Goal: Task Accomplishment & Management: Use online tool/utility

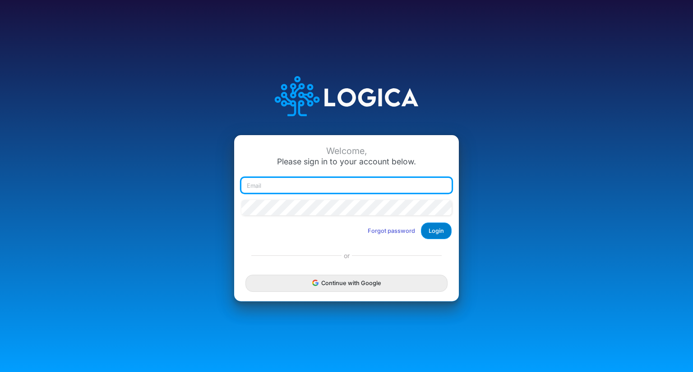
type input "[PERSON_NAME][EMAIL_ADDRESS][DOMAIN_NAME]"
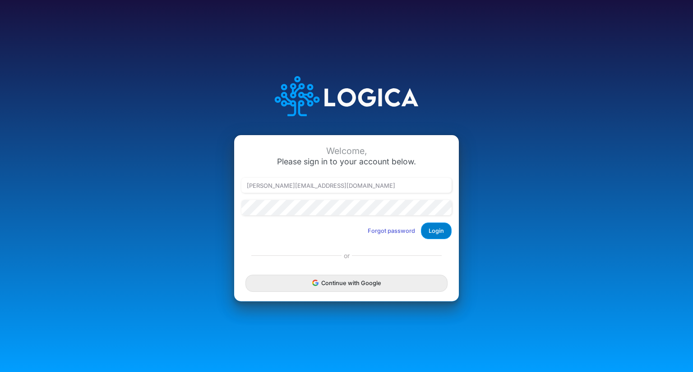
click at [435, 231] on button "Login" at bounding box center [436, 231] width 31 height 17
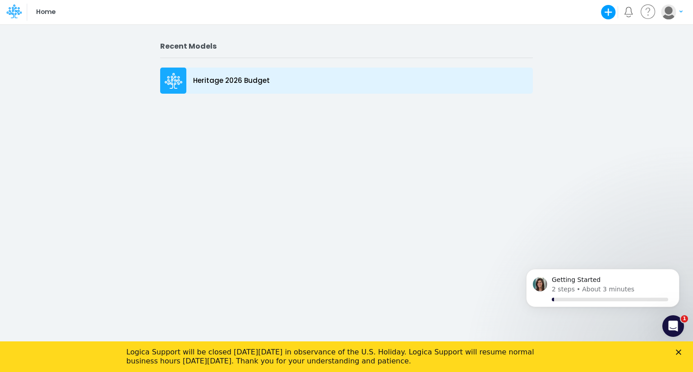
click at [221, 79] on p "Heritage 2026 Budget" at bounding box center [231, 81] width 77 height 10
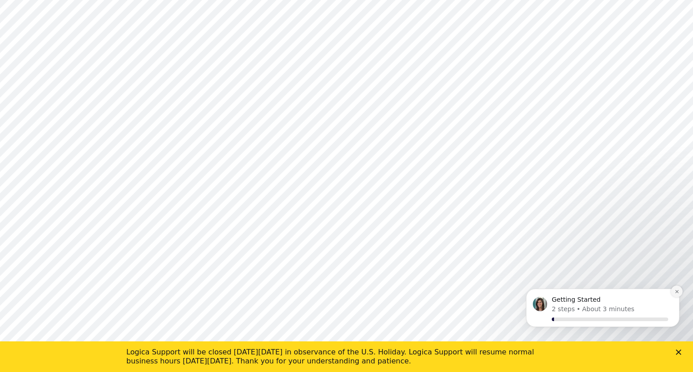
click at [675, 294] on icon "Dismiss notification" at bounding box center [676, 291] width 5 height 5
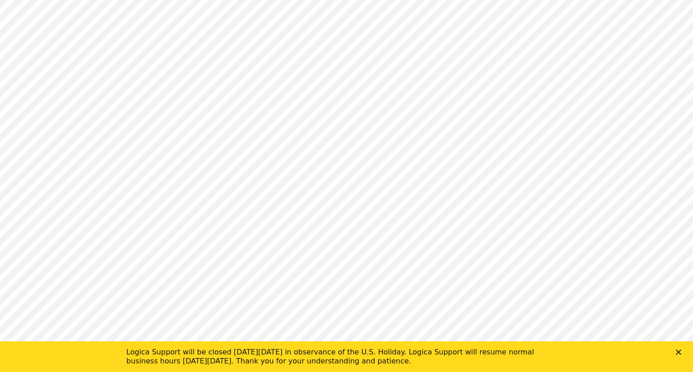
click at [678, 354] on icon "Close" at bounding box center [677, 352] width 5 height 5
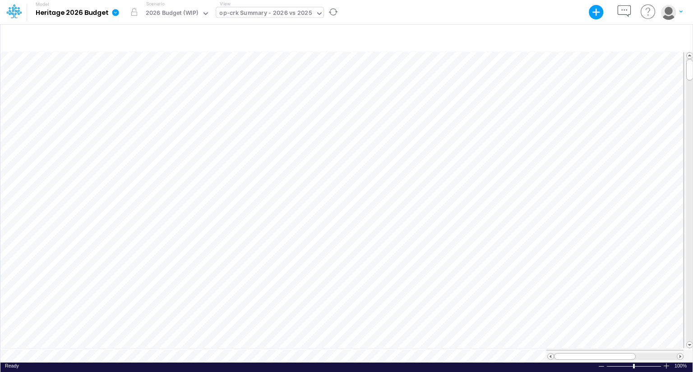
click at [294, 16] on div "op-crk Summary - 2026 vs 2025" at bounding box center [265, 14] width 92 height 10
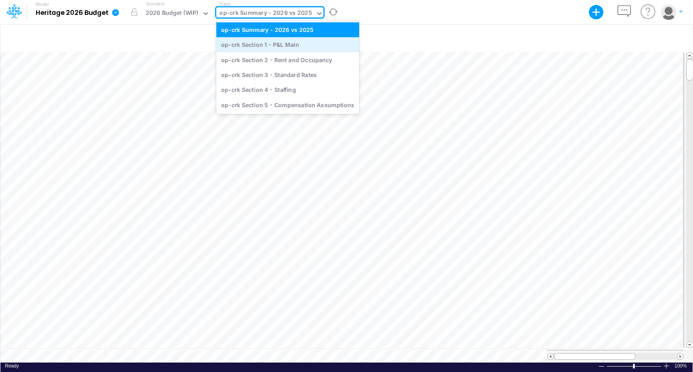
click at [280, 41] on div "op-crk Section 1 - P&L Main" at bounding box center [287, 44] width 143 height 15
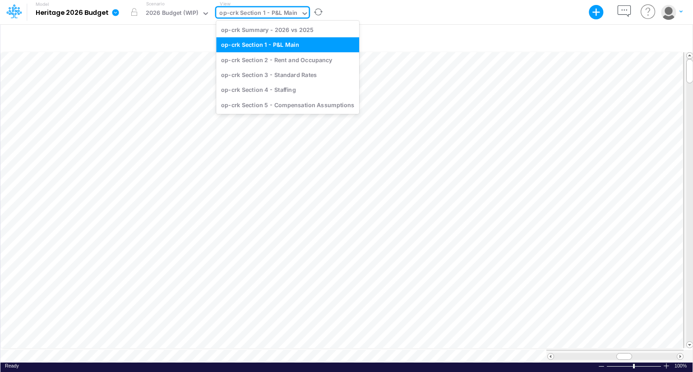
click at [290, 14] on div "op-crk Section 1 - P&L Main" at bounding box center [258, 14] width 78 height 10
click at [286, 73] on div "op-crk Section 3 - Standard Rates" at bounding box center [287, 74] width 143 height 15
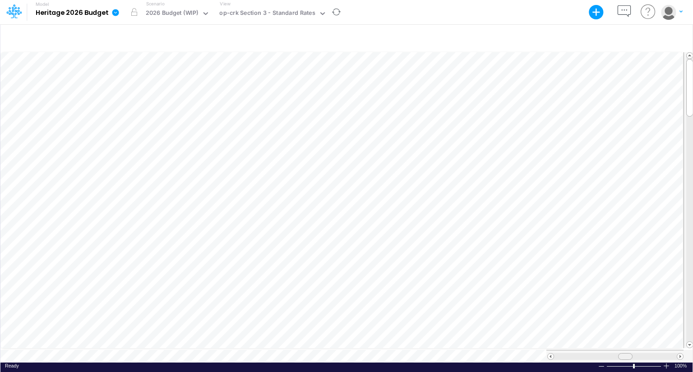
scroll to position [4, 0]
drag, startPoint x: 625, startPoint y: 353, endPoint x: 644, endPoint y: 351, distance: 19.5
click at [644, 354] on span at bounding box center [644, 357] width 6 height 6
click at [278, 13] on div "op-crk Section 3 - Standard Rates" at bounding box center [267, 14] width 96 height 10
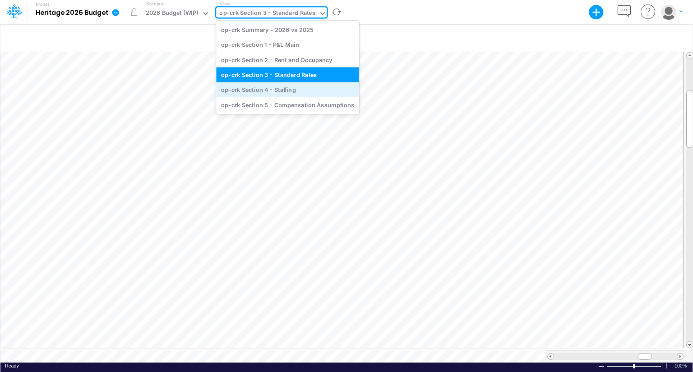
click at [276, 90] on div "op-crk Section 4 - Staffing" at bounding box center [287, 90] width 143 height 15
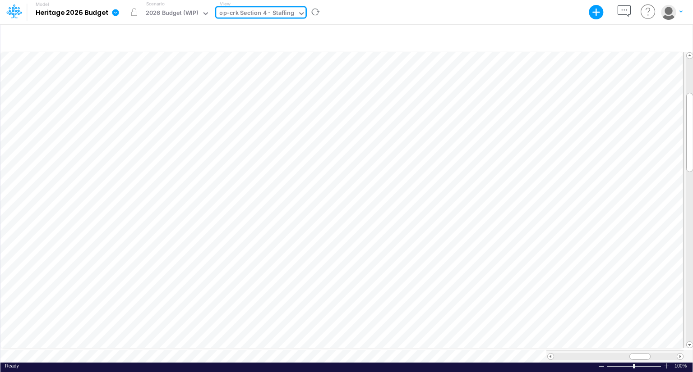
click at [223, 16] on div "op-crk Section 4 - Staffing" at bounding box center [256, 14] width 75 height 10
drag, startPoint x: 624, startPoint y: 352, endPoint x: 661, endPoint y: 350, distance: 36.6
click at [661, 354] on span at bounding box center [660, 357] width 6 height 6
drag, startPoint x: 689, startPoint y: 74, endPoint x: 691, endPoint y: 66, distance: 8.3
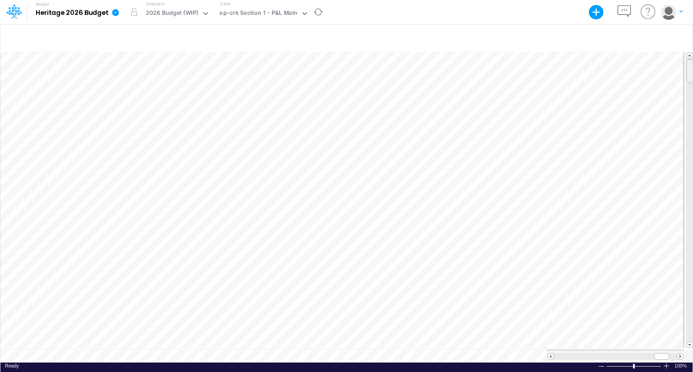
click at [691, 66] on div at bounding box center [689, 71] width 7 height 24
click at [547, 354] on span at bounding box center [550, 357] width 6 height 6
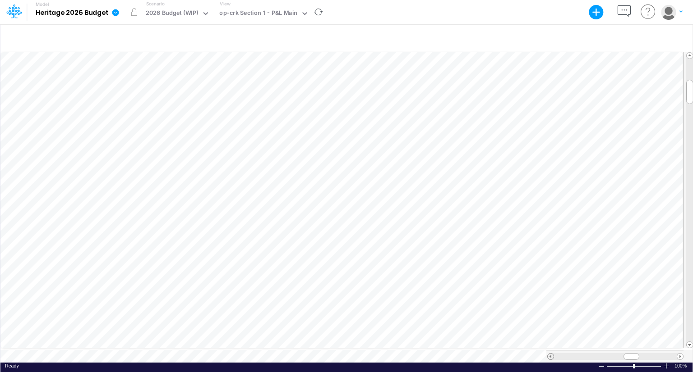
click at [547, 354] on span at bounding box center [550, 357] width 6 height 6
click at [679, 354] on span at bounding box center [680, 357] width 6 height 6
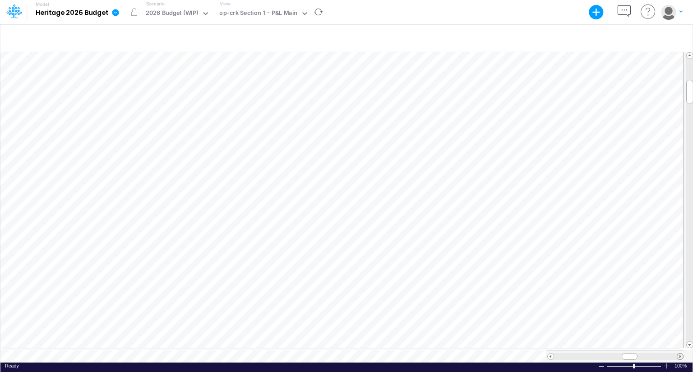
click at [679, 354] on span at bounding box center [680, 357] width 6 height 6
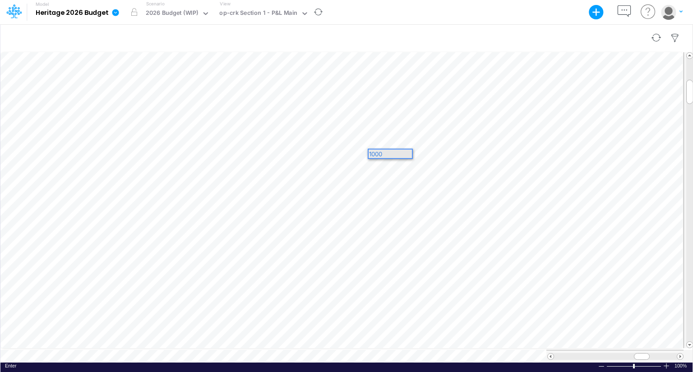
click at [436, 28] on div at bounding box center [346, 37] width 692 height 25
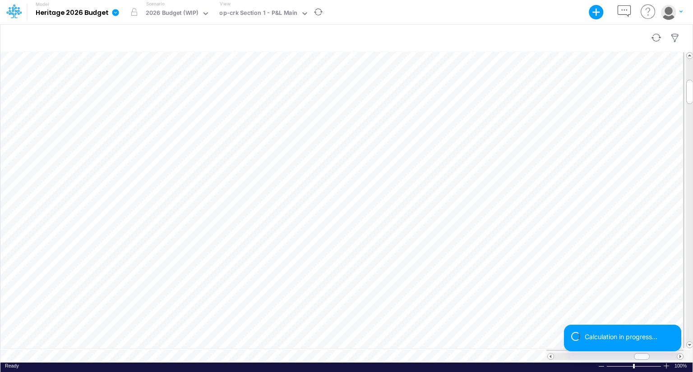
scroll to position [4, 1]
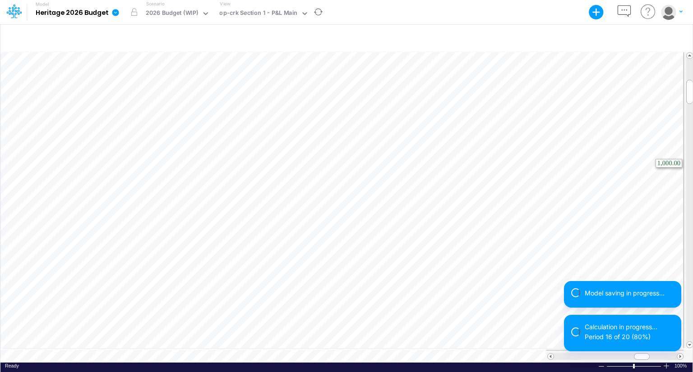
click at [683, 156] on tr at bounding box center [346, 201] width 693 height 300
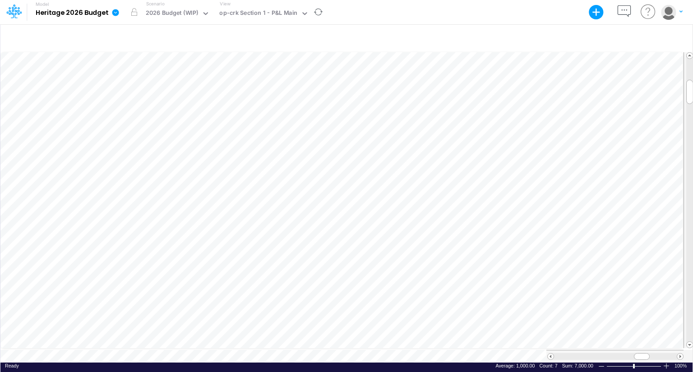
click at [680, 356] on div at bounding box center [614, 356] width 137 height 13
click at [680, 354] on span at bounding box center [680, 357] width 6 height 6
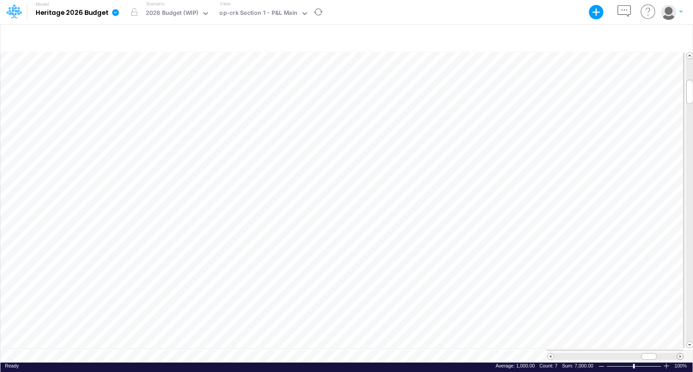
click at [680, 354] on span at bounding box center [680, 357] width 6 height 6
click at [681, 354] on span at bounding box center [680, 357] width 6 height 6
click at [551, 354] on span at bounding box center [550, 357] width 6 height 6
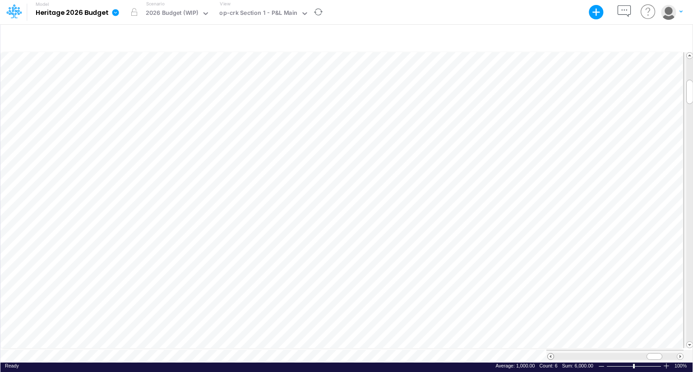
click at [551, 354] on span at bounding box center [550, 357] width 6 height 6
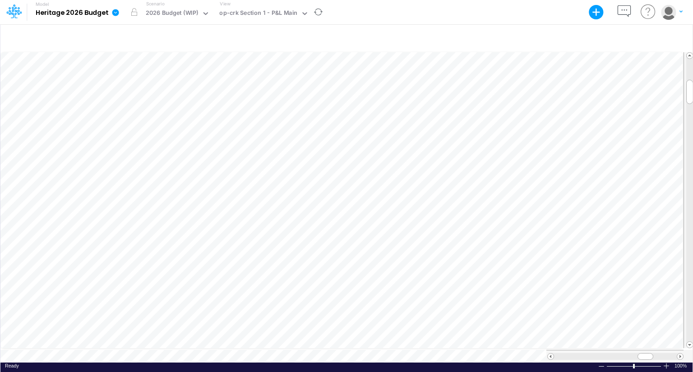
scroll to position [0, 0]
click at [372, 31] on div at bounding box center [346, 37] width 692 height 25
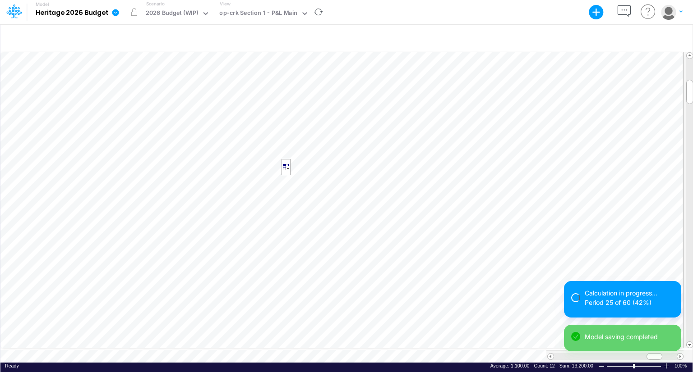
scroll to position [4, 1]
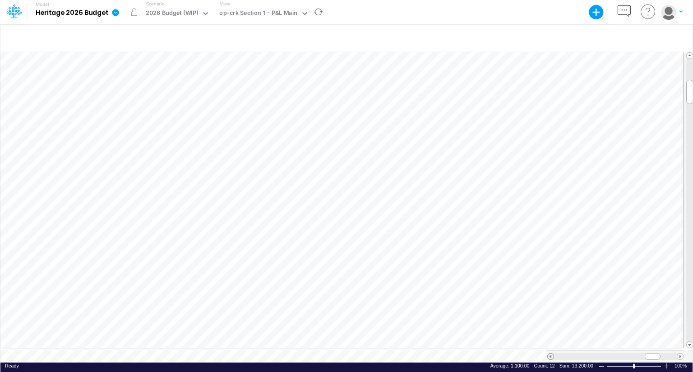
click at [548, 354] on span at bounding box center [550, 357] width 6 height 6
click at [682, 354] on span at bounding box center [680, 357] width 6 height 6
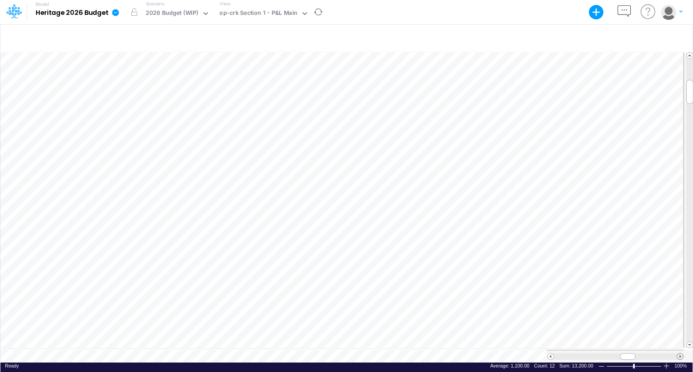
click at [682, 354] on span at bounding box center [680, 357] width 6 height 6
click at [547, 34] on div at bounding box center [346, 37] width 692 height 25
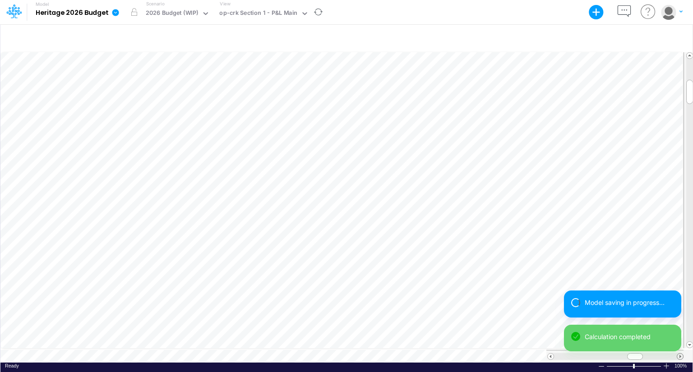
click at [682, 354] on span at bounding box center [680, 357] width 6 height 6
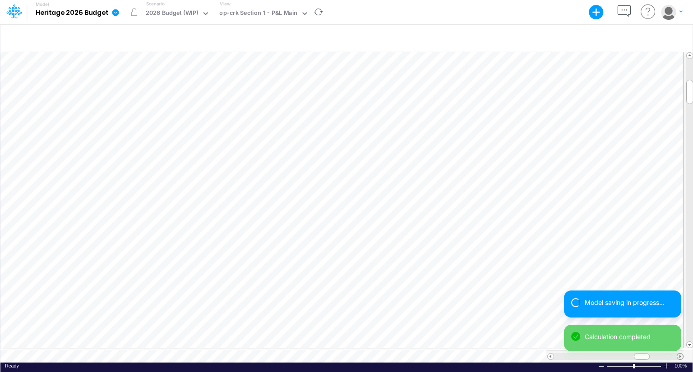
click at [682, 354] on span at bounding box center [680, 357] width 6 height 6
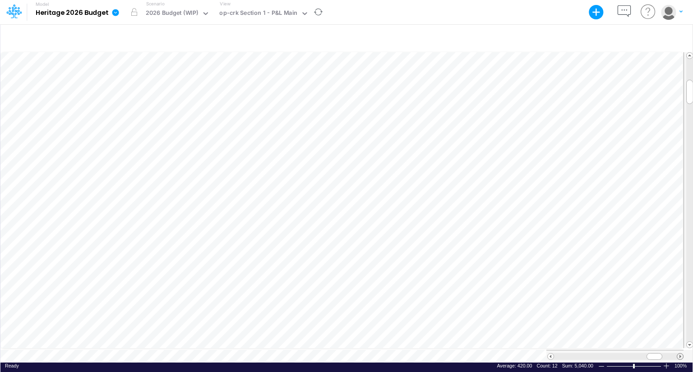
click at [681, 354] on span at bounding box center [680, 357] width 6 height 6
click at [549, 354] on span at bounding box center [550, 357] width 6 height 6
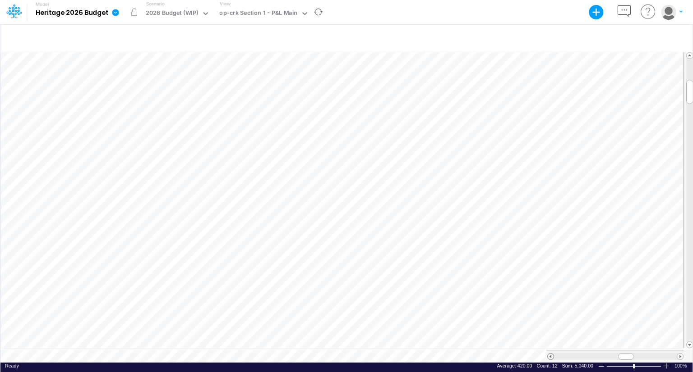
click at [549, 354] on span at bounding box center [550, 357] width 6 height 6
drag, startPoint x: 629, startPoint y: 352, endPoint x: 655, endPoint y: 347, distance: 26.7
click at [655, 350] on div at bounding box center [614, 356] width 137 height 13
click at [678, 354] on span at bounding box center [680, 357] width 6 height 6
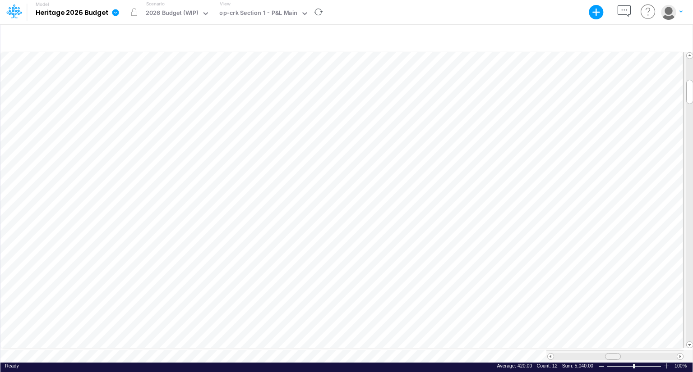
drag, startPoint x: 651, startPoint y: 352, endPoint x: 607, endPoint y: 350, distance: 43.3
click at [607, 354] on div at bounding box center [613, 357] width 16 height 7
drag, startPoint x: 619, startPoint y: 352, endPoint x: 609, endPoint y: 351, distance: 10.0
click at [609, 354] on div at bounding box center [614, 357] width 16 height 7
click at [619, 354] on div at bounding box center [624, 357] width 16 height 7
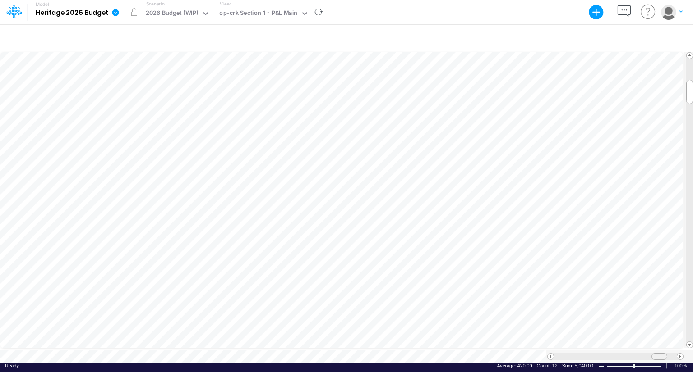
drag, startPoint x: 630, startPoint y: 352, endPoint x: 665, endPoint y: 349, distance: 35.3
click at [665, 354] on div at bounding box center [659, 357] width 16 height 7
click at [550, 354] on span at bounding box center [550, 357] width 6 height 6
click at [679, 354] on span at bounding box center [680, 357] width 6 height 6
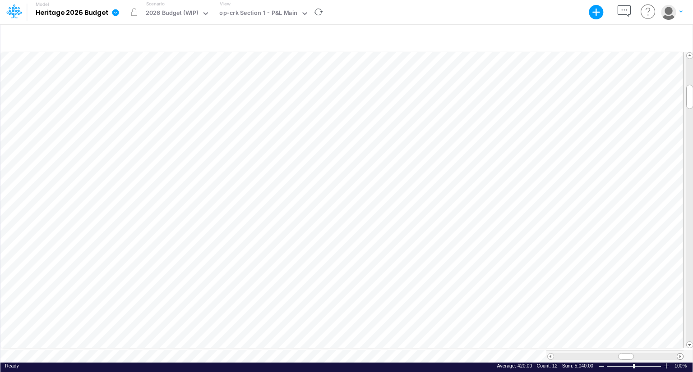
click at [679, 354] on span at bounding box center [680, 357] width 6 height 6
drag, startPoint x: 630, startPoint y: 353, endPoint x: 605, endPoint y: 352, distance: 24.4
click at [605, 354] on span at bounding box center [603, 357] width 6 height 6
drag, startPoint x: 622, startPoint y: 350, endPoint x: 615, endPoint y: 350, distance: 7.2
click at [615, 354] on span at bounding box center [617, 357] width 6 height 6
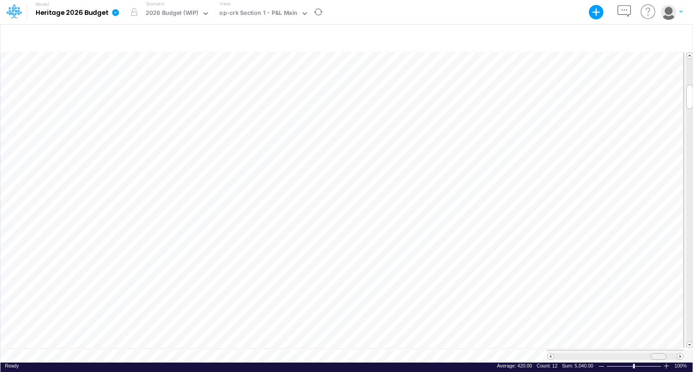
drag, startPoint x: 621, startPoint y: 352, endPoint x: 656, endPoint y: 347, distance: 34.7
click at [656, 350] on div at bounding box center [614, 356] width 137 height 13
click at [549, 354] on span at bounding box center [550, 357] width 6 height 6
click at [657, 354] on span at bounding box center [655, 357] width 6 height 6
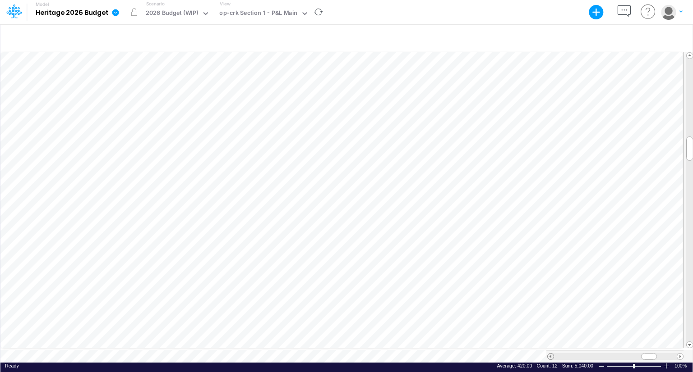
click at [550, 354] on span at bounding box center [550, 357] width 6 height 6
click at [680, 354] on span at bounding box center [680, 357] width 6 height 6
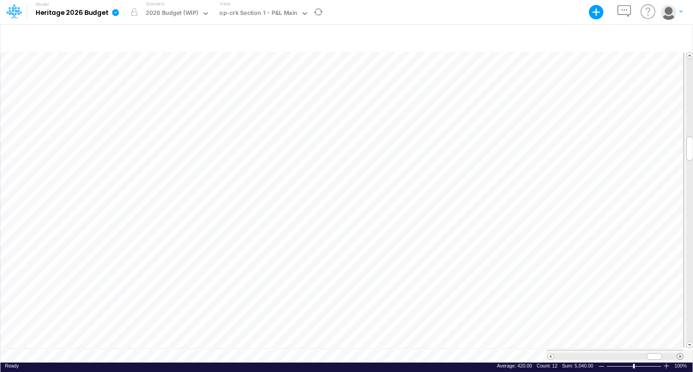
click at [680, 354] on span at bounding box center [680, 357] width 6 height 6
click at [550, 354] on span at bounding box center [550, 357] width 6 height 6
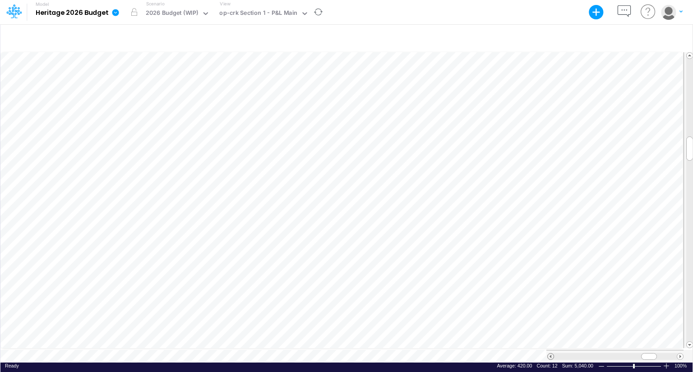
click at [550, 354] on span at bounding box center [550, 357] width 6 height 6
click at [375, 36] on div at bounding box center [346, 37] width 692 height 25
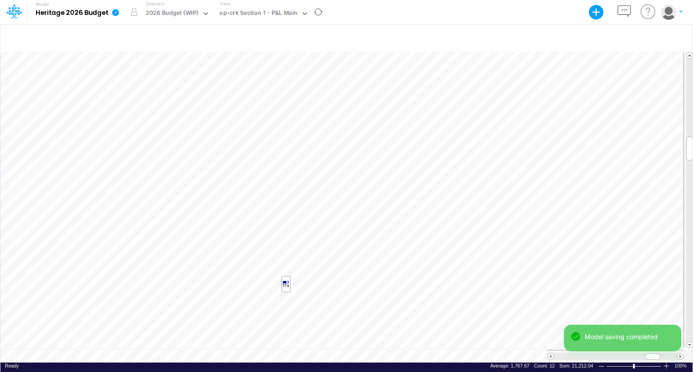
scroll to position [4, 1]
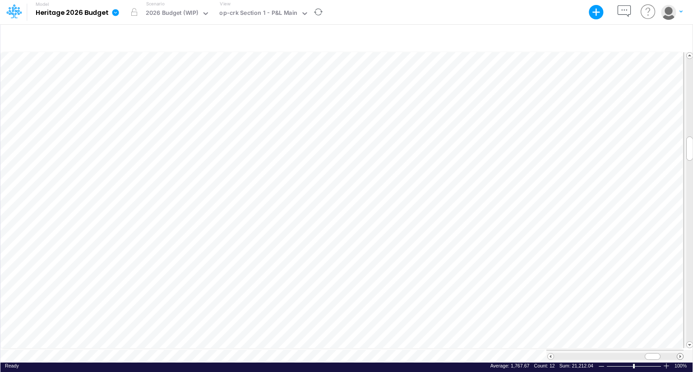
click at [679, 354] on span at bounding box center [680, 357] width 6 height 6
click at [653, 354] on span at bounding box center [654, 357] width 6 height 6
click at [650, 354] on span at bounding box center [653, 357] width 6 height 6
click at [653, 354] on span at bounding box center [656, 357] width 6 height 6
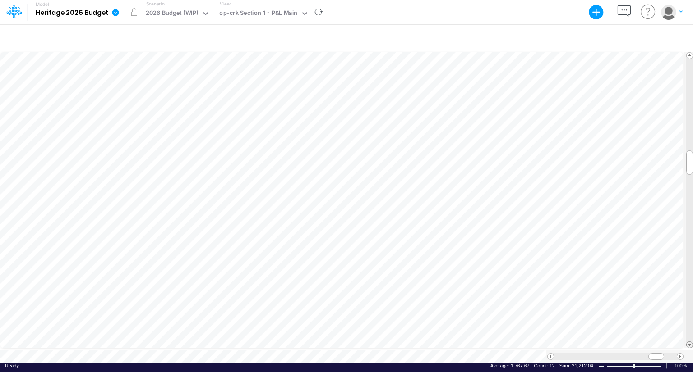
click at [688, 342] on span at bounding box center [689, 345] width 6 height 6
click at [550, 354] on span at bounding box center [550, 357] width 6 height 6
click at [459, 17] on div "Model Heritage 2026 Budget Export Excel Scenario 2026 Budget (WIP) View op-crk …" at bounding box center [346, 12] width 623 height 24
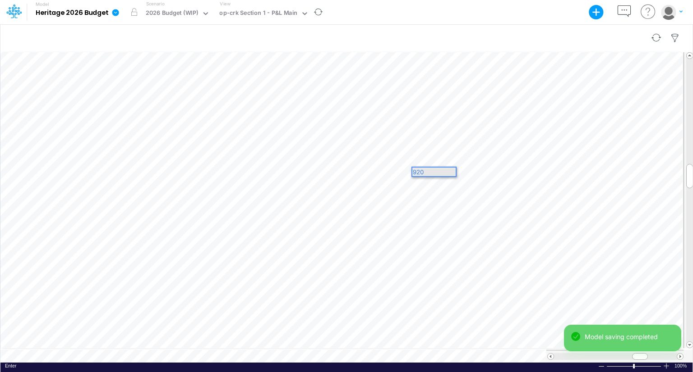
click at [457, 37] on div at bounding box center [346, 37] width 692 height 25
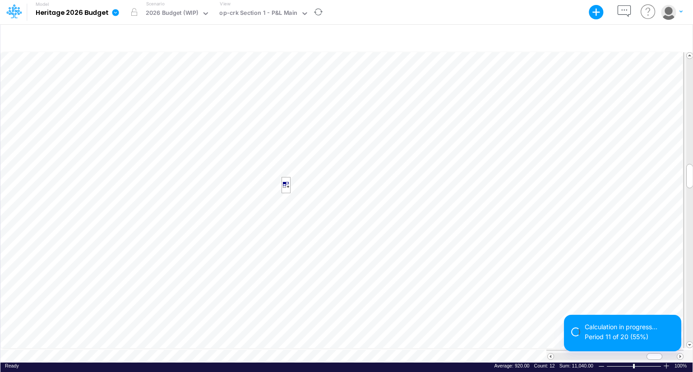
scroll to position [4, 1]
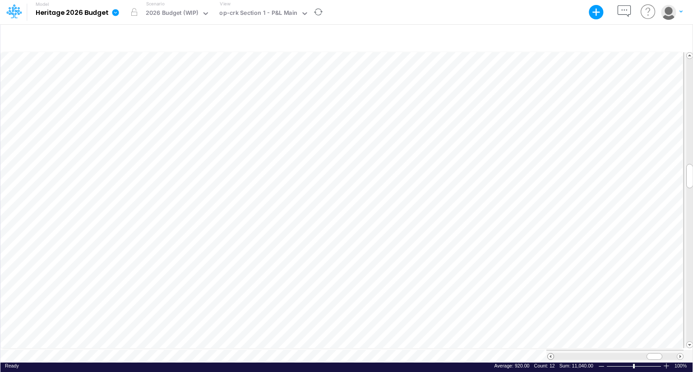
click at [551, 354] on span at bounding box center [550, 357] width 6 height 6
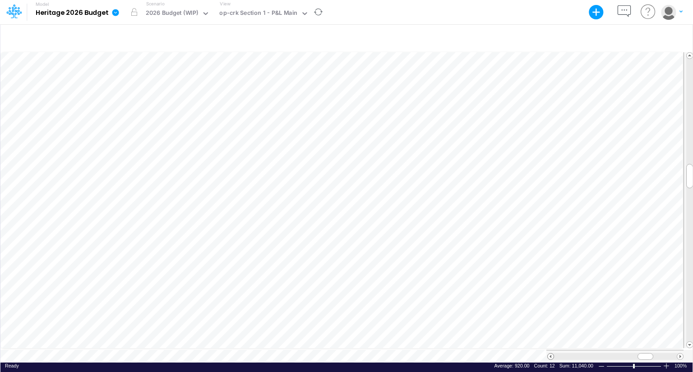
click at [551, 354] on span at bounding box center [550, 357] width 6 height 6
click at [493, 23] on div "Model Heritage 2026 Budget Export Excel Scenario 2026 Budget (WIP) View op-crk …" at bounding box center [346, 12] width 623 height 24
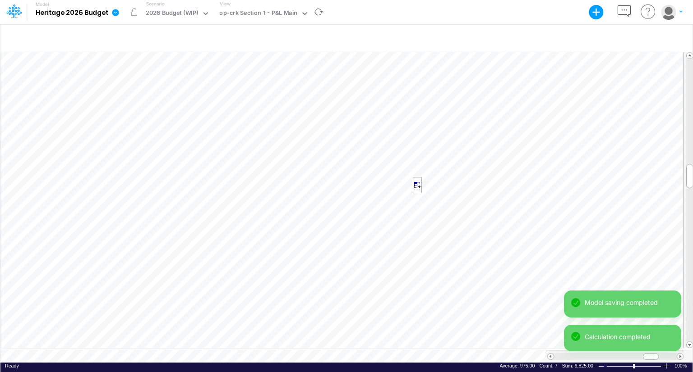
scroll to position [4, 1]
click at [523, 31] on div at bounding box center [346, 37] width 692 height 25
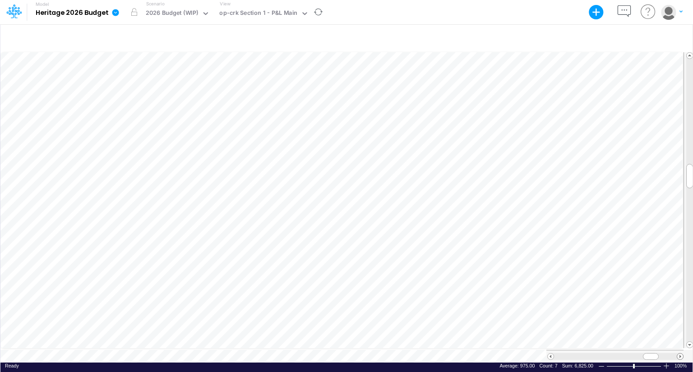
click at [679, 354] on span at bounding box center [680, 357] width 6 height 6
click at [551, 354] on span at bounding box center [550, 357] width 6 height 6
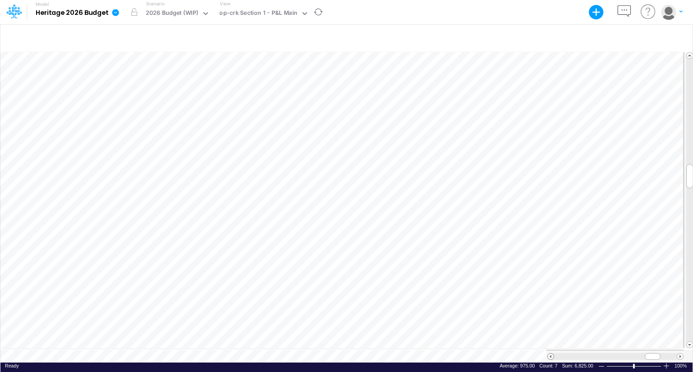
click at [551, 354] on span at bounding box center [550, 357] width 6 height 6
click at [678, 354] on span at bounding box center [680, 357] width 6 height 6
click at [551, 354] on span at bounding box center [550, 357] width 6 height 6
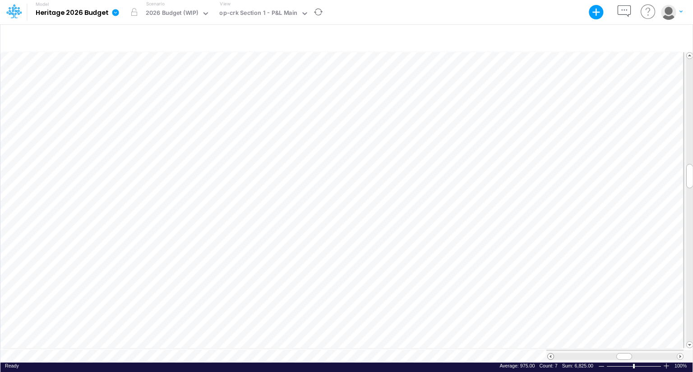
click at [551, 354] on span at bounding box center [550, 357] width 6 height 6
click at [678, 354] on span at bounding box center [680, 357] width 6 height 6
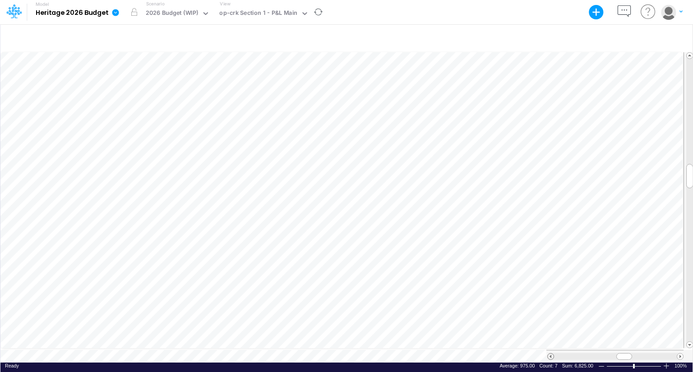
click at [550, 354] on span at bounding box center [550, 357] width 6 height 6
click at [680, 354] on span at bounding box center [680, 357] width 6 height 6
click at [549, 354] on span at bounding box center [550, 357] width 6 height 6
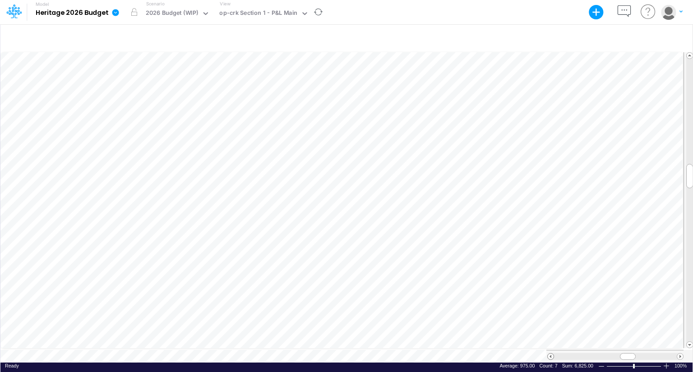
click at [549, 354] on span at bounding box center [550, 357] width 6 height 6
drag, startPoint x: 622, startPoint y: 351, endPoint x: 651, endPoint y: 349, distance: 28.9
click at [651, 354] on div at bounding box center [655, 357] width 16 height 7
click at [550, 354] on span at bounding box center [550, 357] width 6 height 6
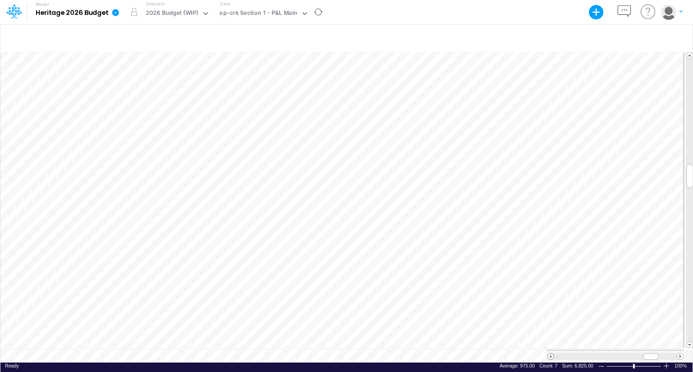
click at [550, 354] on span at bounding box center [550, 357] width 6 height 6
click at [406, 13] on div "Model Heritage 2026 Budget Export Excel Scenario 2026 Budget (WIP) View op-crk …" at bounding box center [346, 12] width 623 height 24
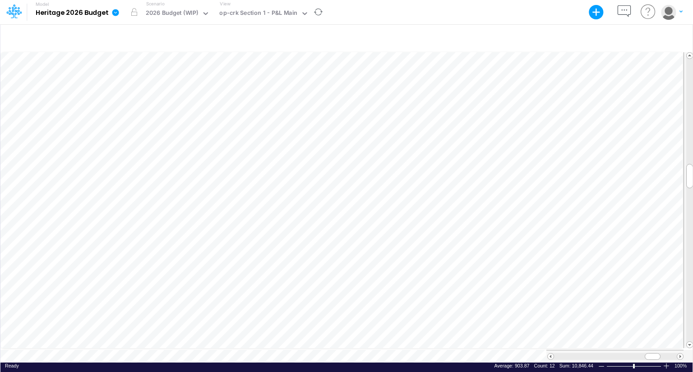
click at [680, 359] on div "Model saving completed" at bounding box center [622, 359] width 117 height 0
click at [680, 354] on span at bounding box center [680, 357] width 6 height 6
click at [549, 354] on span at bounding box center [550, 357] width 6 height 6
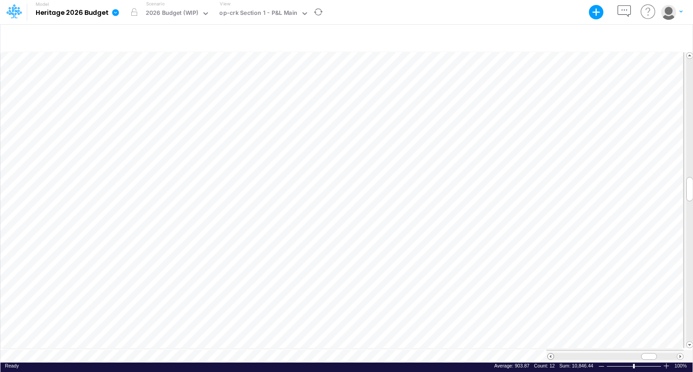
click at [549, 354] on span at bounding box center [550, 357] width 6 height 6
click at [437, 32] on div at bounding box center [346, 37] width 692 height 25
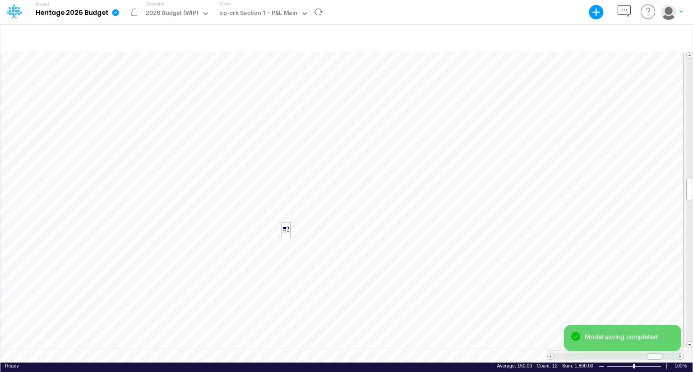
scroll to position [4, 1]
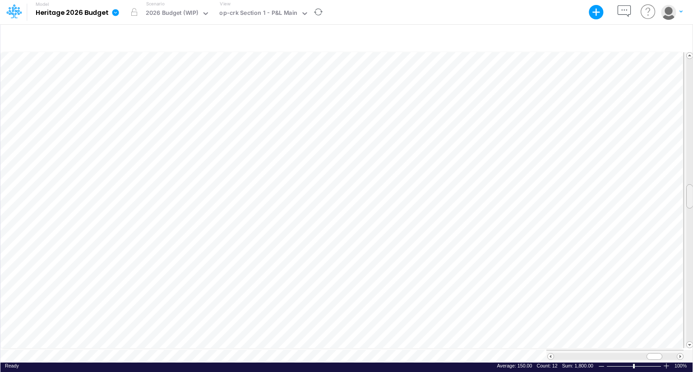
drag, startPoint x: 689, startPoint y: 188, endPoint x: 689, endPoint y: 195, distance: 7.2
click at [689, 195] on span at bounding box center [689, 196] width 6 height 6
drag, startPoint x: 689, startPoint y: 202, endPoint x: 689, endPoint y: 217, distance: 14.9
click at [689, 217] on div at bounding box center [689, 211] width 7 height 24
click at [552, 354] on span at bounding box center [550, 357] width 6 height 6
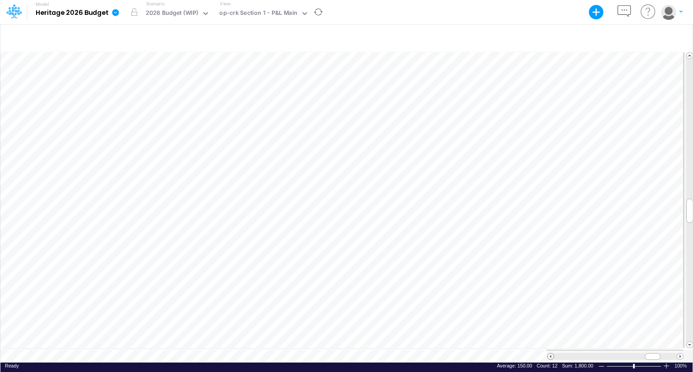
click at [552, 354] on span at bounding box center [550, 357] width 6 height 6
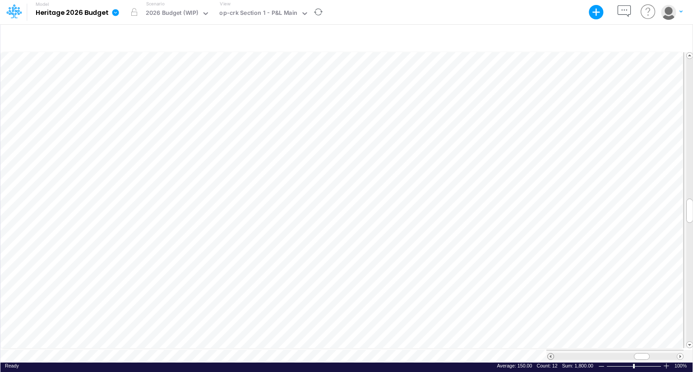
click at [552, 354] on span at bounding box center [550, 357] width 6 height 6
click at [680, 354] on span at bounding box center [680, 357] width 6 height 6
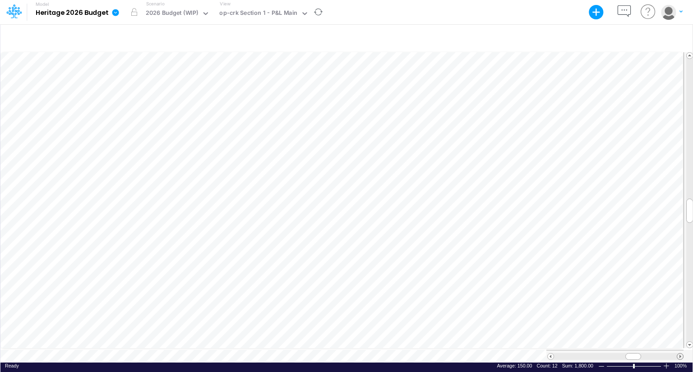
click at [680, 354] on span at bounding box center [680, 357] width 6 height 6
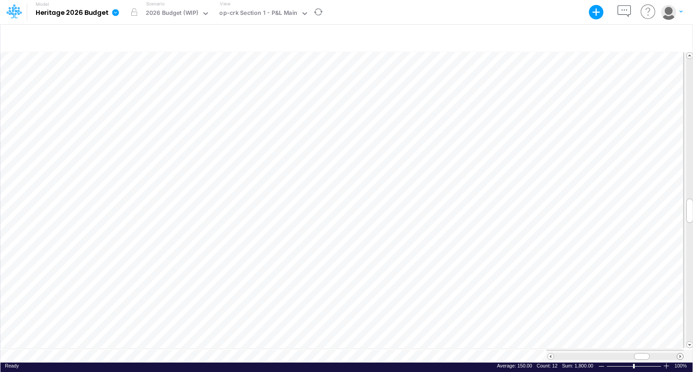
click at [680, 354] on span at bounding box center [680, 357] width 6 height 6
click at [443, 33] on div at bounding box center [346, 37] width 692 height 25
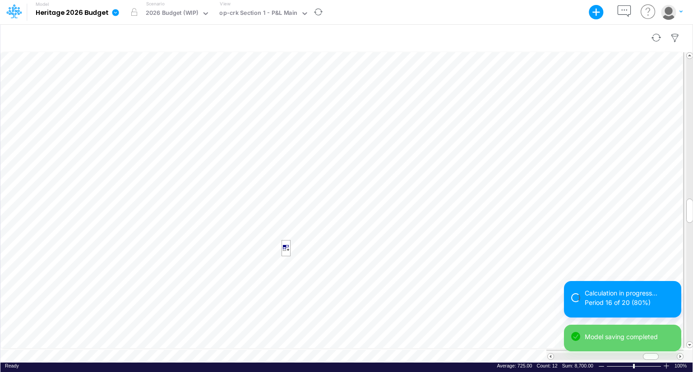
scroll to position [4, 1]
click at [561, 22] on div "Model Heritage 2026 Budget Export Excel Scenario 2026 Budget (WIP) View op-crk …" at bounding box center [346, 12] width 623 height 24
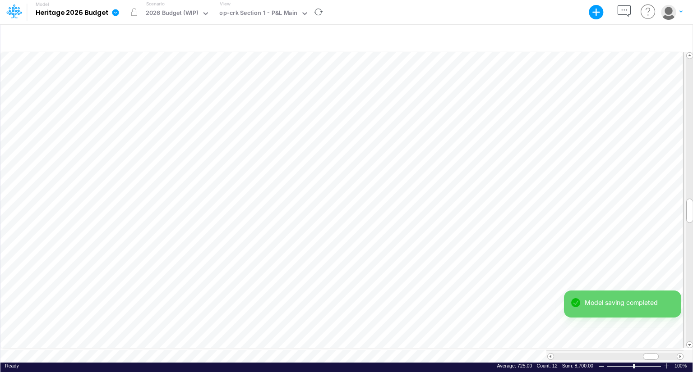
click at [680, 354] on div "Model saving completed Calculation completed" at bounding box center [622, 325] width 117 height 68
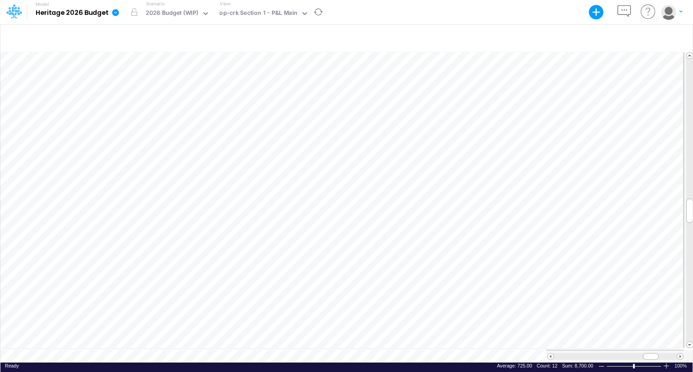
click at [680, 354] on div "Model saving completed" at bounding box center [622, 342] width 117 height 34
click at [680, 354] on span at bounding box center [680, 357] width 6 height 6
click at [679, 354] on span at bounding box center [680, 357] width 6 height 6
click at [549, 354] on span at bounding box center [550, 357] width 6 height 6
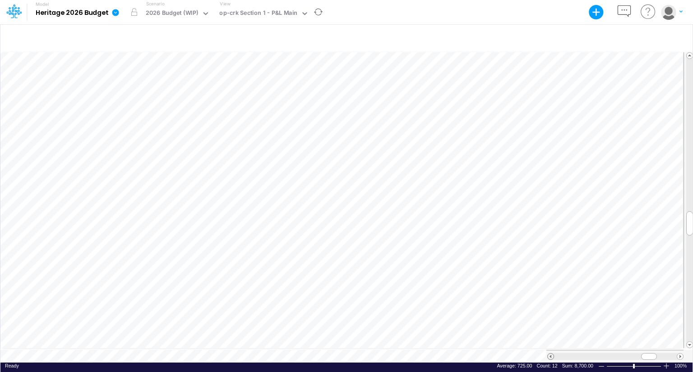
click at [549, 354] on span at bounding box center [550, 357] width 6 height 6
click at [417, 36] on div at bounding box center [346, 37] width 692 height 25
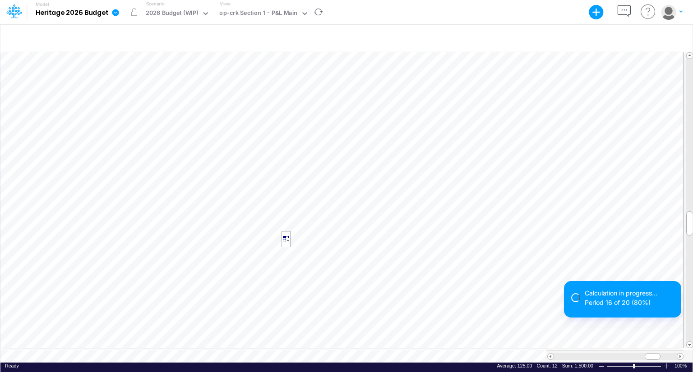
scroll to position [4, 1]
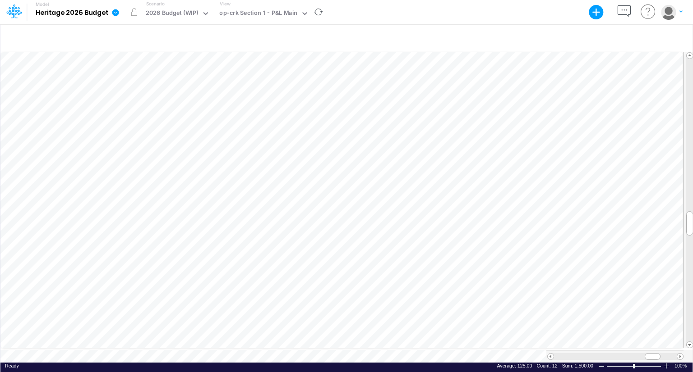
click at [680, 359] on div "Model saving completed" at bounding box center [622, 359] width 117 height 0
click at [680, 354] on span at bounding box center [680, 357] width 6 height 6
click at [550, 354] on span at bounding box center [550, 357] width 6 height 6
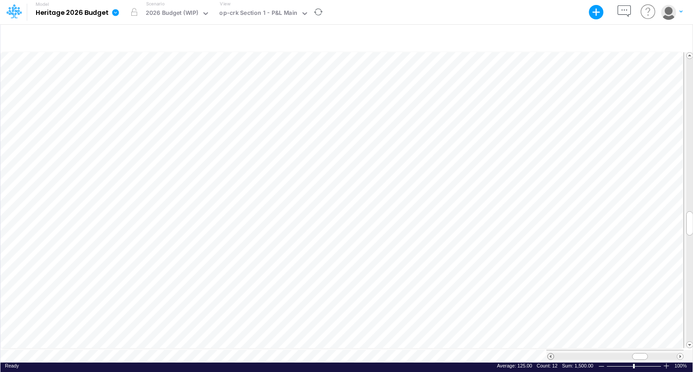
click at [550, 354] on span at bounding box center [550, 357] width 6 height 6
click at [680, 354] on span at bounding box center [680, 357] width 6 height 6
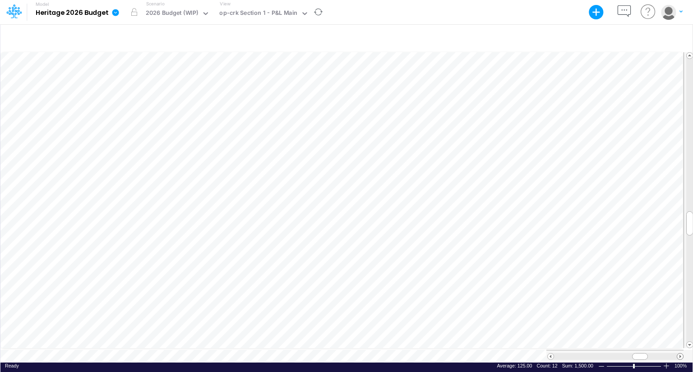
click at [680, 354] on span at bounding box center [680, 357] width 6 height 6
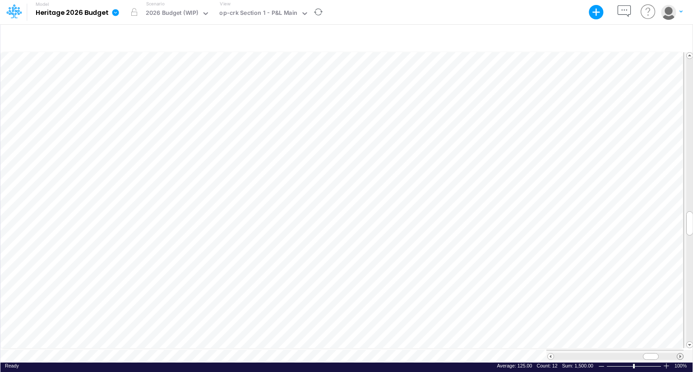
click at [680, 354] on span at bounding box center [680, 357] width 6 height 6
click at [689, 344] on span at bounding box center [689, 345] width 6 height 6
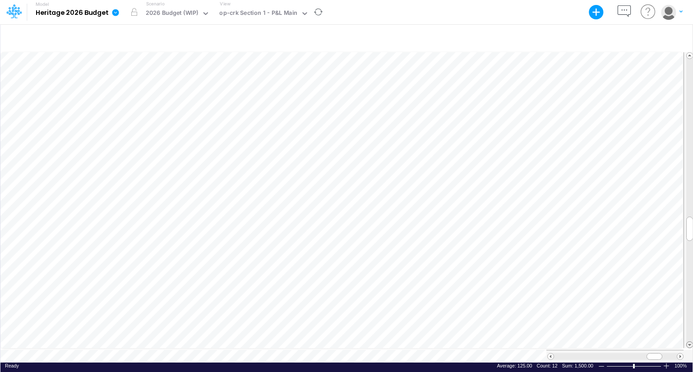
click at [689, 344] on span at bounding box center [689, 345] width 6 height 6
drag, startPoint x: 689, startPoint y: 243, endPoint x: 689, endPoint y: 252, distance: 8.6
click at [689, 253] on span at bounding box center [689, 256] width 6 height 6
click at [689, 257] on span at bounding box center [689, 257] width 6 height 6
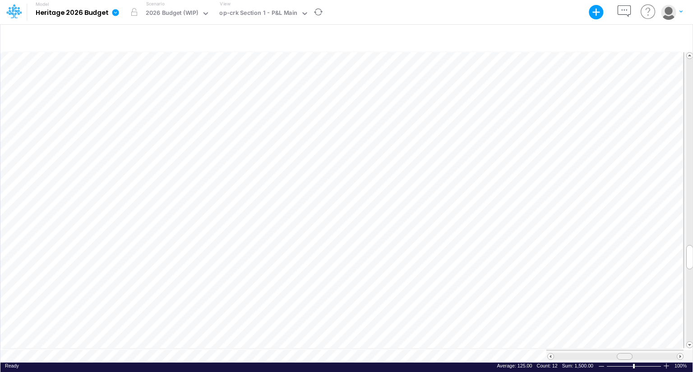
drag, startPoint x: 652, startPoint y: 352, endPoint x: 623, endPoint y: 353, distance: 29.8
click at [623, 354] on span at bounding box center [624, 357] width 6 height 6
drag, startPoint x: 622, startPoint y: 350, endPoint x: 653, endPoint y: 352, distance: 31.6
click at [653, 354] on span at bounding box center [655, 357] width 6 height 6
click at [551, 354] on span at bounding box center [550, 357] width 6 height 6
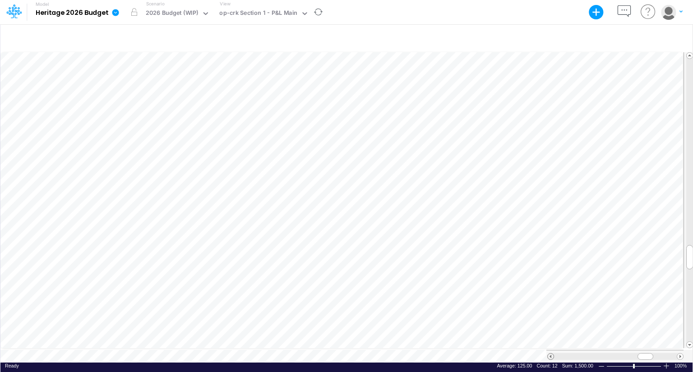
click at [551, 354] on span at bounding box center [550, 357] width 6 height 6
click at [413, 15] on div "Model Heritage 2026 Budget Export Excel Scenario 2026 Budget (WIP) View op-crk …" at bounding box center [346, 12] width 623 height 24
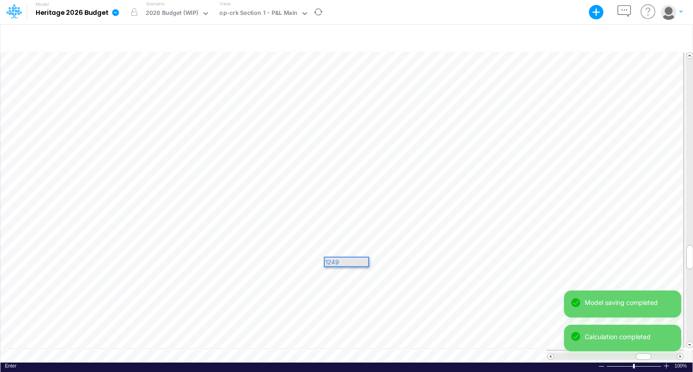
click at [431, 21] on div "Model Heritage 2026 Budget Export Excel Scenario 2026 Budget (WIP) View op-crk …" at bounding box center [346, 12] width 623 height 24
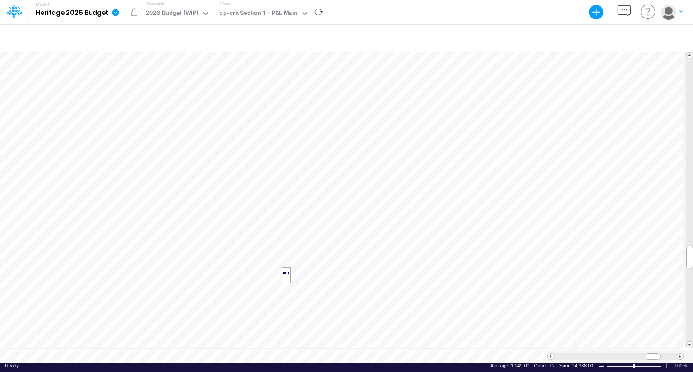
scroll to position [4, 1]
click at [680, 353] on div "Model Heritage 2026 Budget Export Excel Scenario 2026 Budget (WIP) View op-crk …" at bounding box center [346, 186] width 693 height 372
click at [680, 354] on span at bounding box center [680, 357] width 6 height 6
click at [551, 354] on span at bounding box center [550, 357] width 6 height 6
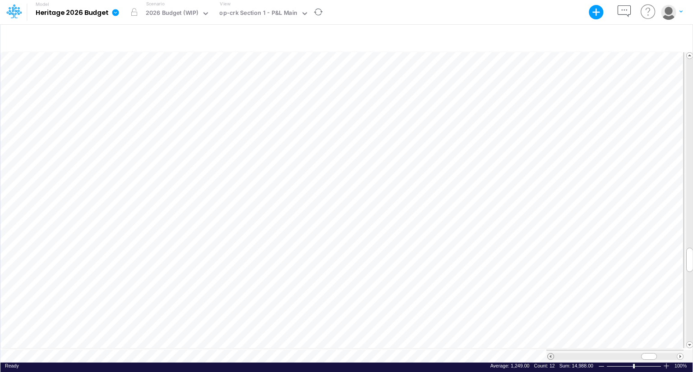
click at [551, 354] on span at bounding box center [550, 357] width 6 height 6
click at [681, 354] on span at bounding box center [680, 357] width 6 height 6
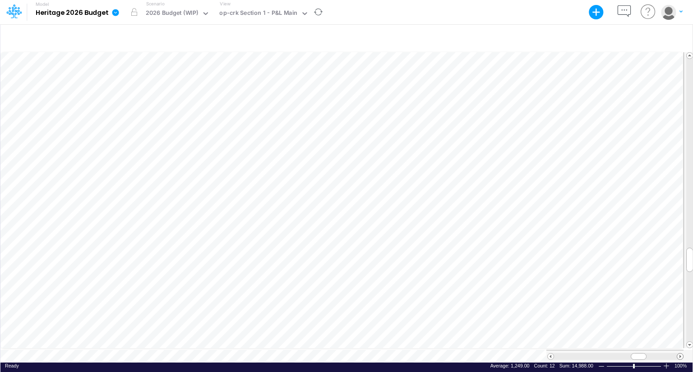
click at [681, 354] on span at bounding box center [680, 357] width 6 height 6
click at [438, 38] on div at bounding box center [346, 37] width 692 height 25
click at [559, 28] on div at bounding box center [346, 37] width 692 height 25
click at [523, 18] on div "Model Heritage 2026 Budget Export Excel Scenario 2026 Budget (WIP) View op-crk …" at bounding box center [346, 12] width 623 height 24
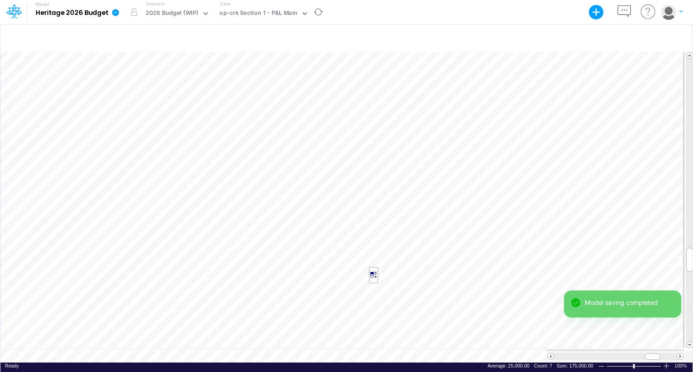
scroll to position [4, 1]
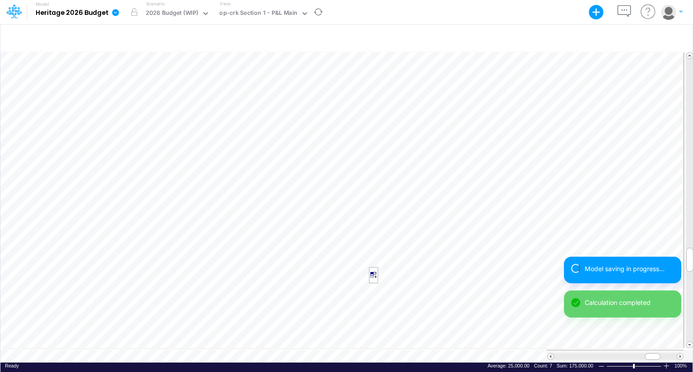
click at [680, 352] on div "Model saving in progress... Calculation completed Model saving completed" at bounding box center [622, 308] width 117 height 102
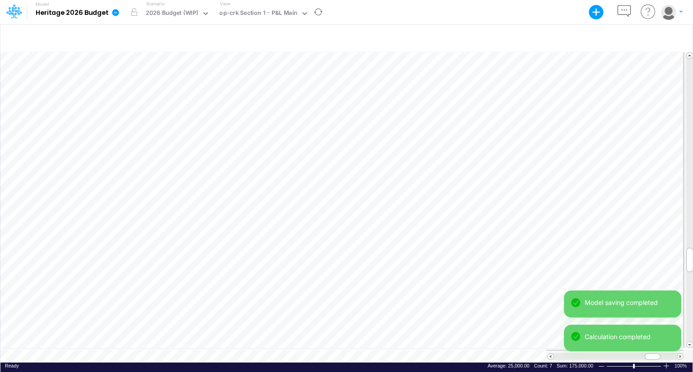
click at [680, 352] on div "Model saving completed Calculation completed" at bounding box center [622, 325] width 117 height 68
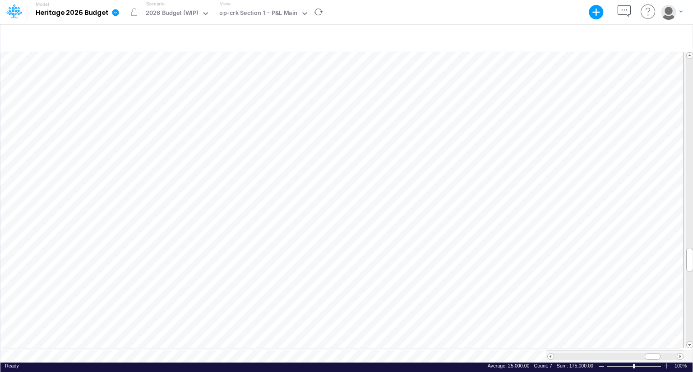
click at [680, 352] on div "Model saving completed" at bounding box center [622, 342] width 117 height 34
click at [680, 354] on span at bounding box center [680, 357] width 6 height 6
click at [551, 354] on span at bounding box center [550, 357] width 6 height 6
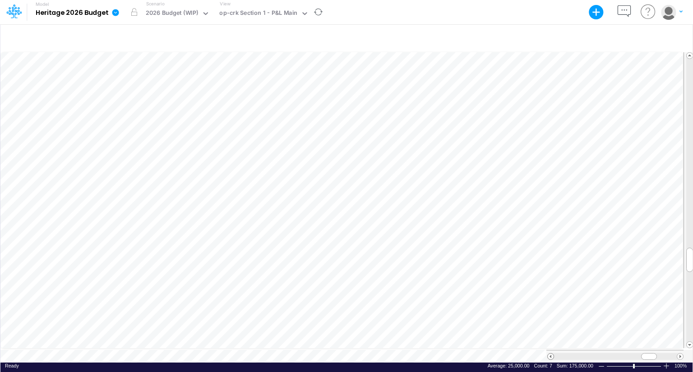
click at [551, 354] on span at bounding box center [550, 357] width 6 height 6
click at [365, 38] on div at bounding box center [346, 37] width 692 height 25
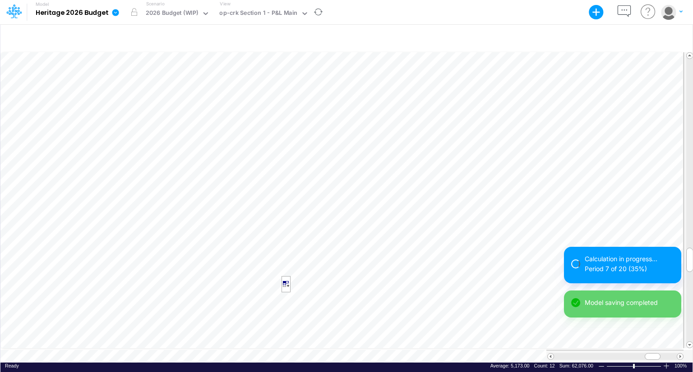
scroll to position [4, 1]
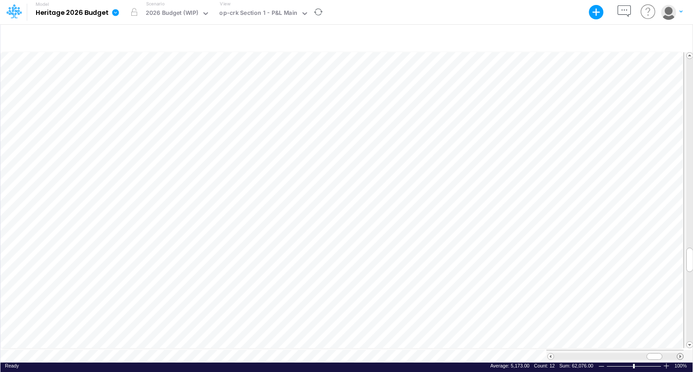
click at [680, 354] on span at bounding box center [680, 357] width 6 height 6
drag, startPoint x: 689, startPoint y: 257, endPoint x: 689, endPoint y: 271, distance: 14.5
click at [689, 271] on span at bounding box center [689, 274] width 6 height 6
click at [551, 354] on span at bounding box center [550, 357] width 6 height 6
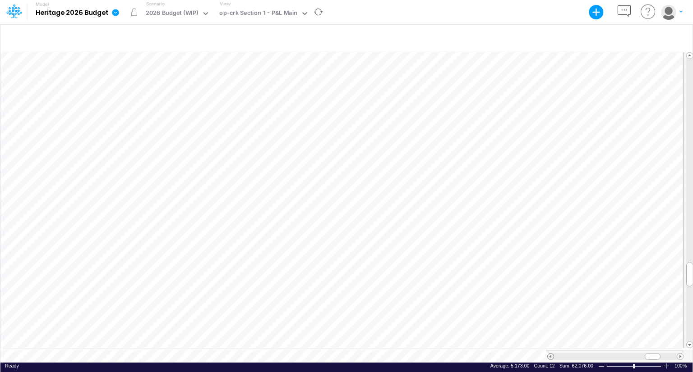
click at [551, 354] on span at bounding box center [550, 357] width 6 height 6
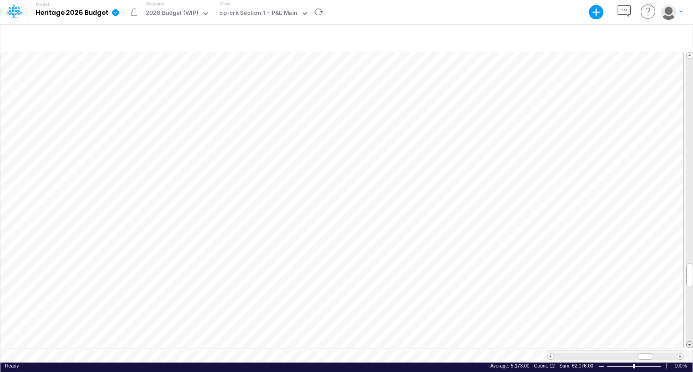
click at [689, 342] on span at bounding box center [689, 345] width 6 height 6
drag, startPoint x: 641, startPoint y: 353, endPoint x: 654, endPoint y: 352, distance: 13.1
click at [654, 354] on div at bounding box center [658, 357] width 16 height 7
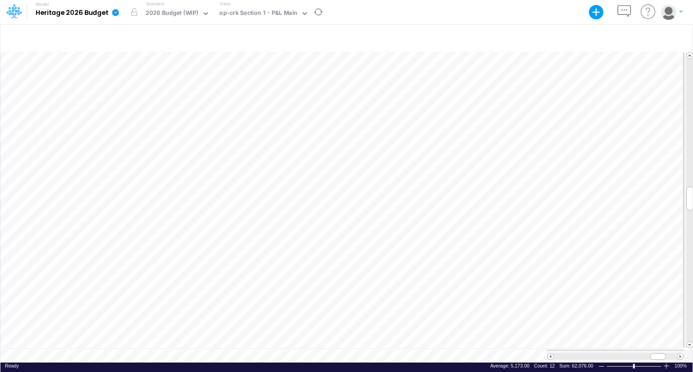
click at [367, 363] on div "Ready 100% Sum: 62,076.00 Max: 5,173.00 Min: 5,173.00 Numerical Count: 12 Count…" at bounding box center [346, 368] width 692 height 11
click at [678, 354] on span at bounding box center [680, 357] width 6 height 6
drag, startPoint x: 647, startPoint y: 354, endPoint x: 640, endPoint y: 350, distance: 7.3
click at [640, 354] on div at bounding box center [647, 357] width 21 height 7
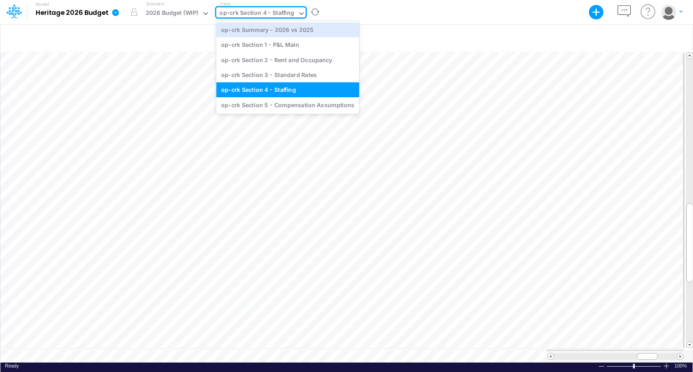
click at [277, 17] on div "op-crk Section 4 - Staffing" at bounding box center [256, 14] width 75 height 10
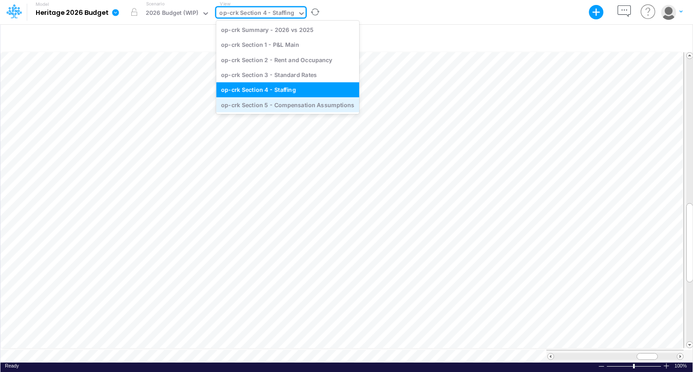
click at [274, 103] on div "op-crk Section 5 - Compensation Assumptions" at bounding box center [287, 104] width 143 height 15
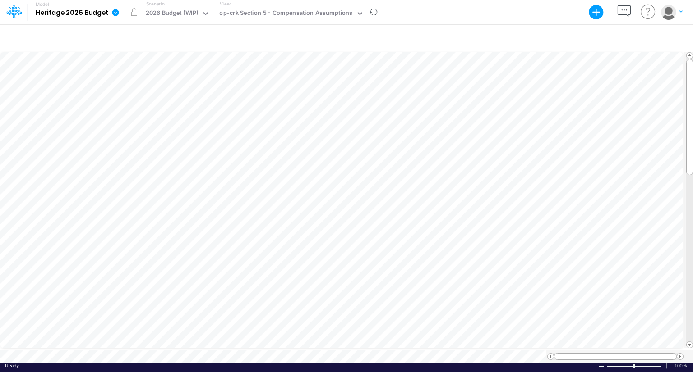
scroll to position [4, 1]
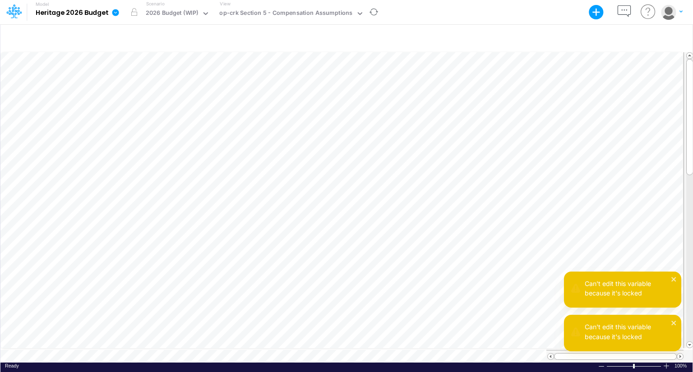
scroll to position [4, 1]
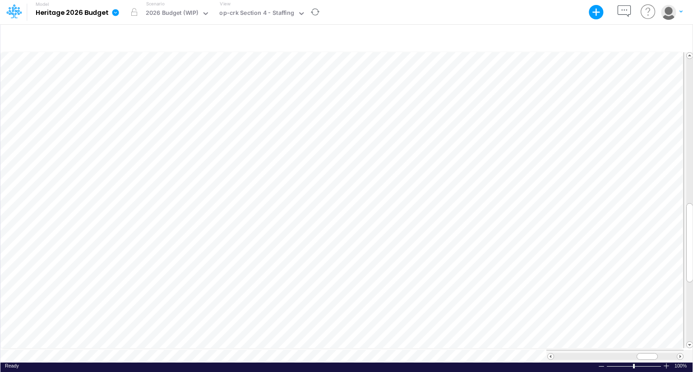
scroll to position [4, 0]
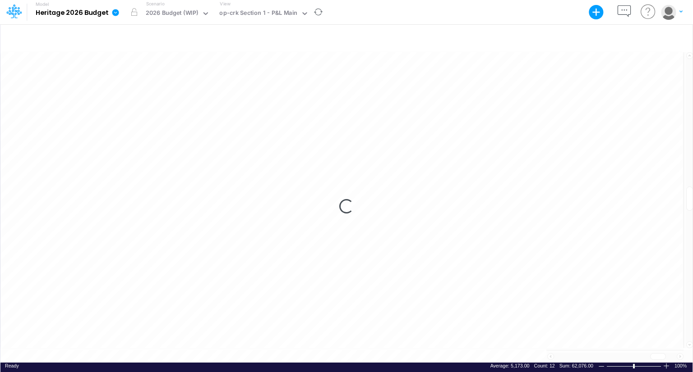
scroll to position [4, 1]
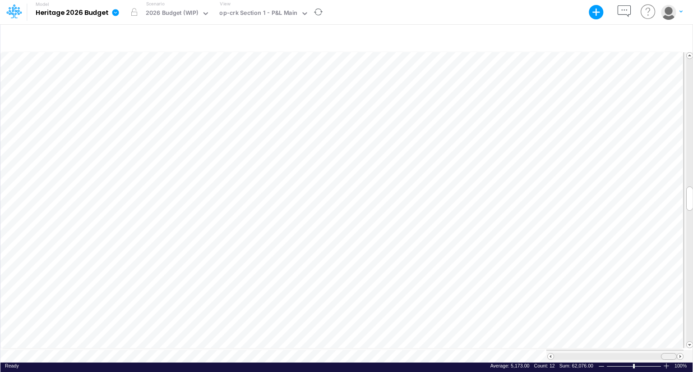
drag, startPoint x: 655, startPoint y: 351, endPoint x: 682, endPoint y: 348, distance: 27.6
click at [682, 350] on div at bounding box center [614, 356] width 137 height 13
drag, startPoint x: 668, startPoint y: 350, endPoint x: 657, endPoint y: 350, distance: 11.3
click at [657, 354] on span at bounding box center [657, 357] width 6 height 6
click at [677, 316] on tr at bounding box center [346, 201] width 693 height 300
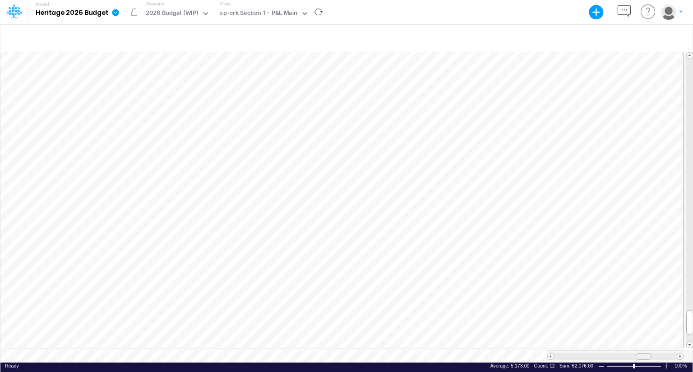
drag, startPoint x: 655, startPoint y: 354, endPoint x: 640, endPoint y: 354, distance: 14.4
click at [640, 354] on span at bounding box center [643, 357] width 6 height 6
